Goal: Navigation & Orientation: Find specific page/section

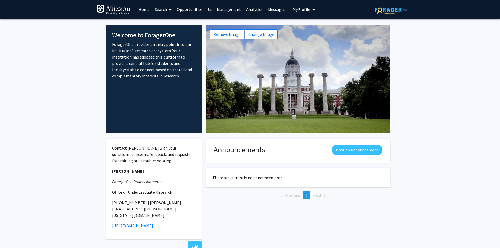
click at [196, 10] on link "Opportunities" at bounding box center [189, 9] width 31 height 18
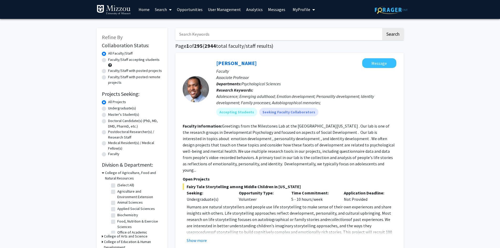
click at [303, 10] on span "My Profile" at bounding box center [301, 9] width 18 height 5
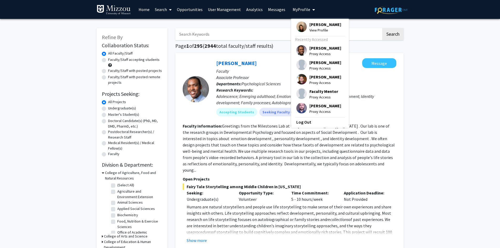
click at [313, 25] on span "[PERSON_NAME]" at bounding box center [325, 25] width 32 height 6
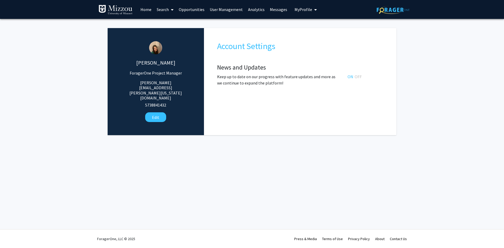
click at [253, 10] on link "Analytics" at bounding box center [256, 9] width 22 height 18
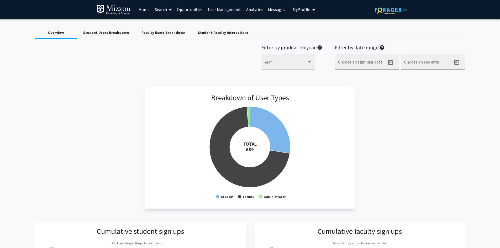
click at [147, 32] on div "Faculty Users Breakdown" at bounding box center [163, 33] width 44 height 6
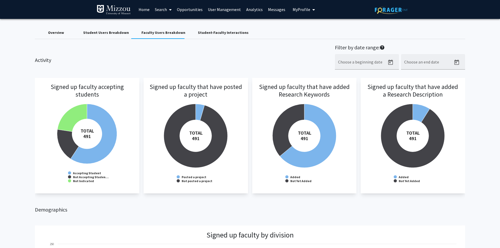
click at [414, 210] on h2 "Demographics" at bounding box center [250, 209] width 430 height 6
